Goal: Consume media (video, audio)

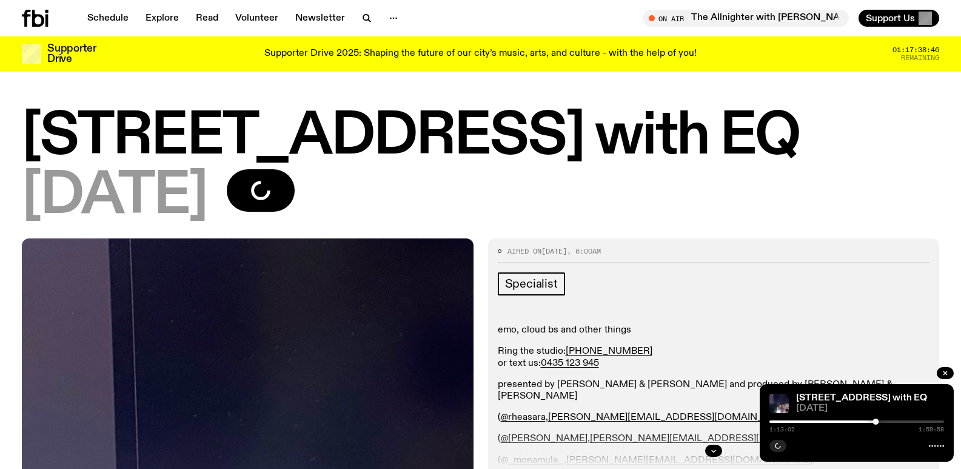
scroll to position [1132, 0]
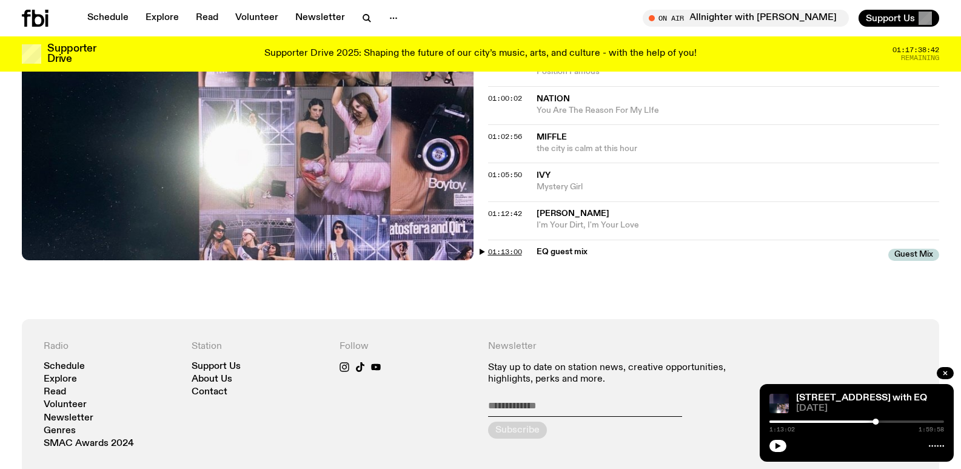
click at [492, 253] on span "01:13:00" at bounding box center [505, 252] width 34 height 10
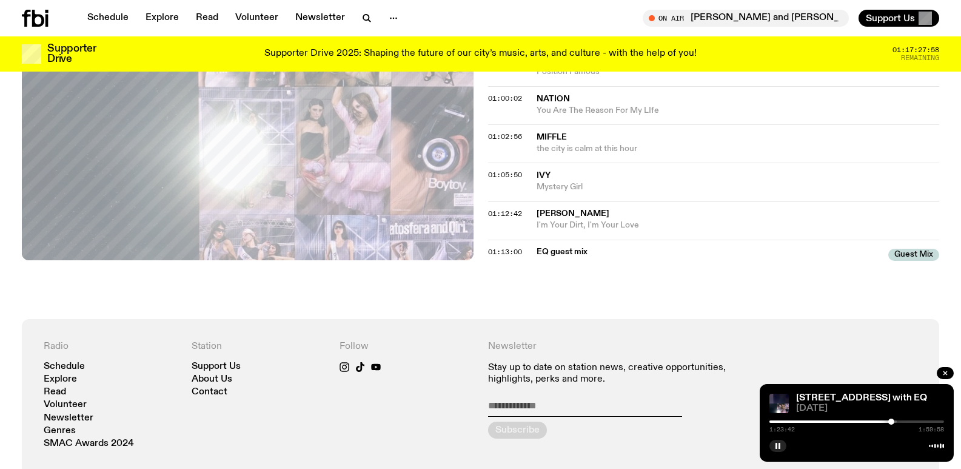
click at [488, 249] on button "01:13:00" at bounding box center [505, 252] width 34 height 7
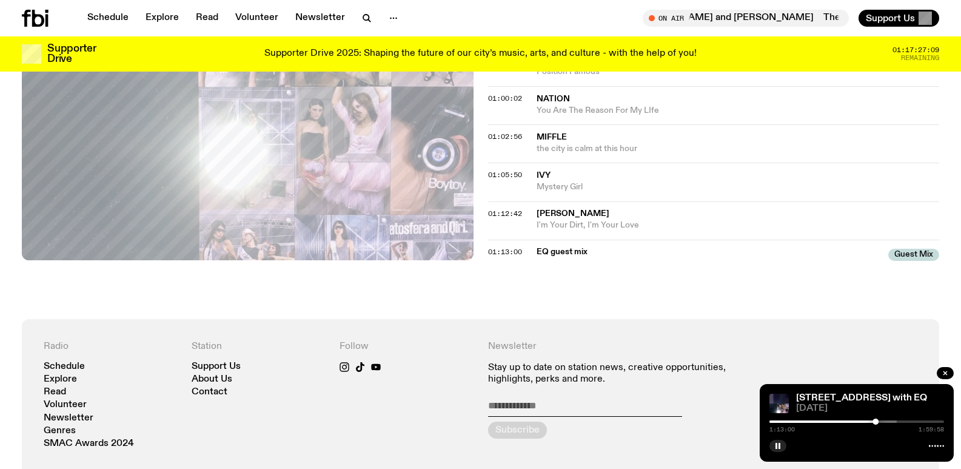
click at [488, 249] on button "01:13:00" at bounding box center [505, 252] width 34 height 7
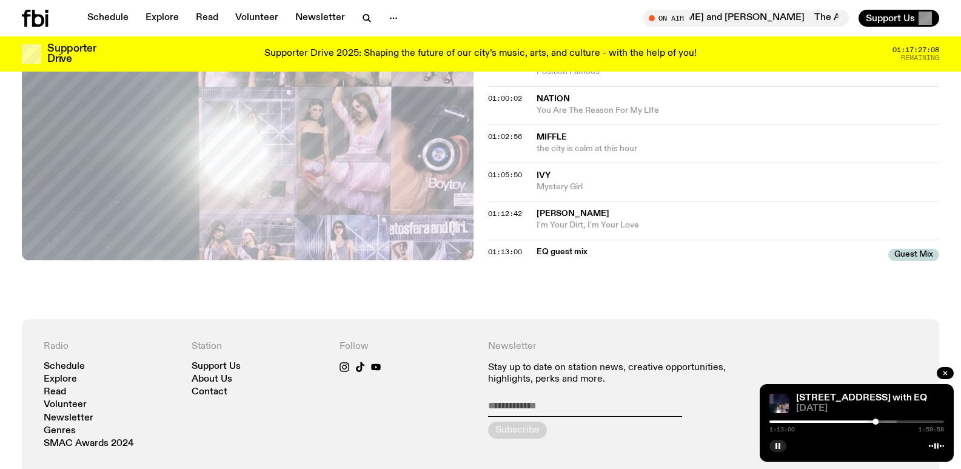
click at [488, 249] on button "01:13:00" at bounding box center [505, 252] width 34 height 7
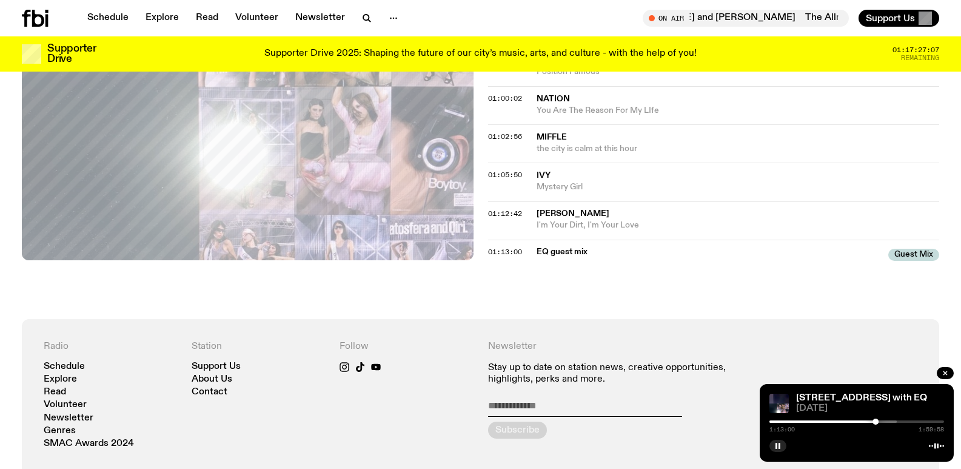
click at [488, 249] on button "01:13:00" at bounding box center [505, 252] width 34 height 7
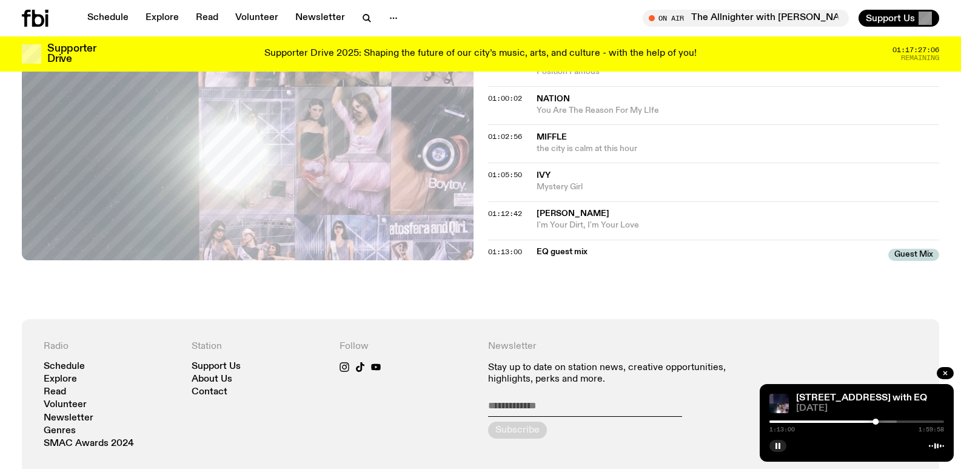
click at [488, 249] on button "01:13:00" at bounding box center [505, 252] width 34 height 7
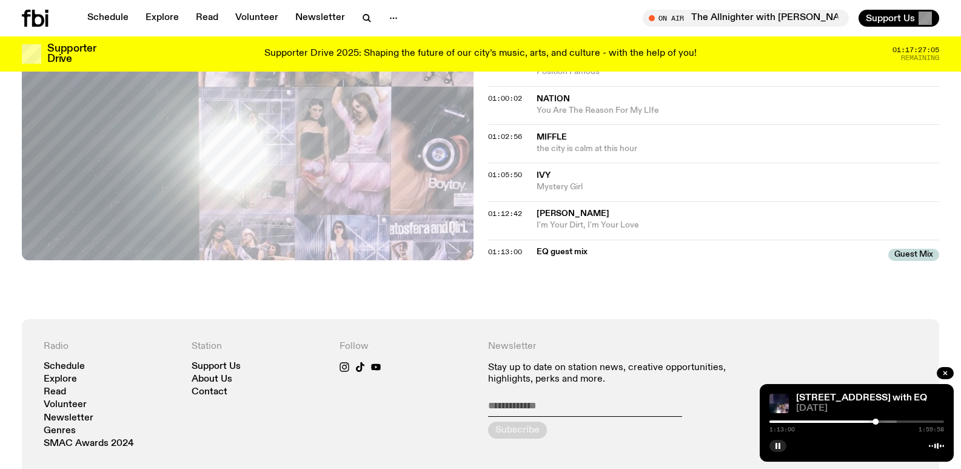
click at [488, 249] on button "01:13:00" at bounding box center [505, 252] width 34 height 7
click at [777, 445] on rect "button" at bounding box center [776, 446] width 2 height 6
